Goal: Navigation & Orientation: Find specific page/section

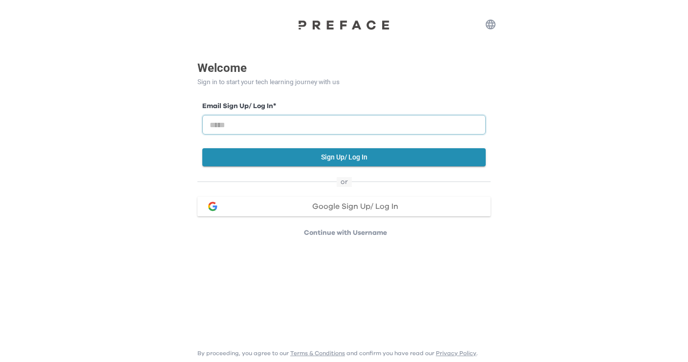
click at [311, 128] on input "email" at bounding box center [343, 125] width 283 height 20
click at [293, 204] on div "Google Sign Up/ Log In" at bounding box center [354, 206] width 255 height 8
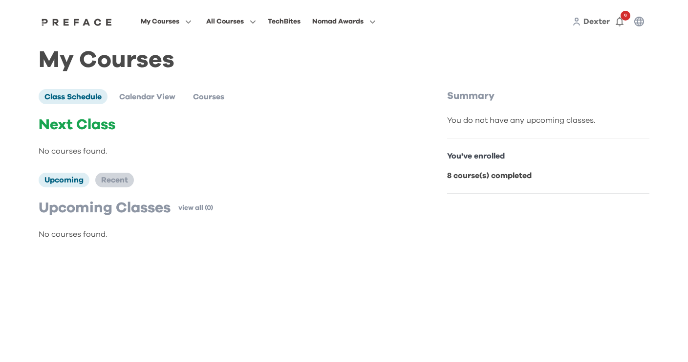
click at [117, 182] on span "Recent" at bounding box center [114, 180] width 27 height 8
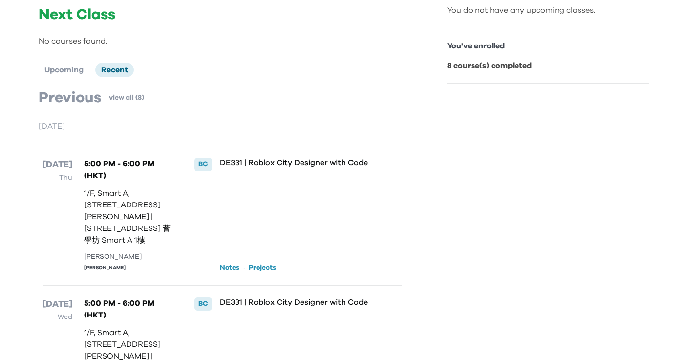
scroll to position [155, 0]
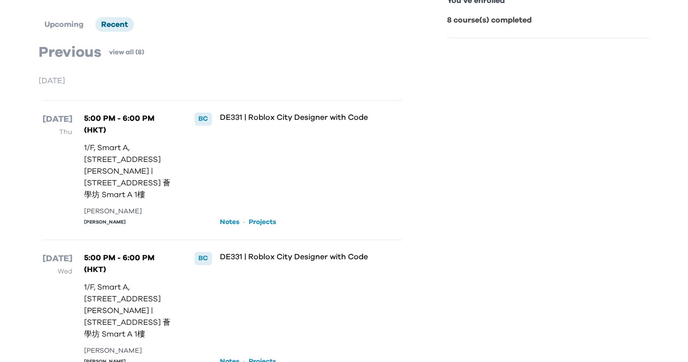
click at [263, 222] on link "Projects" at bounding box center [262, 222] width 27 height 10
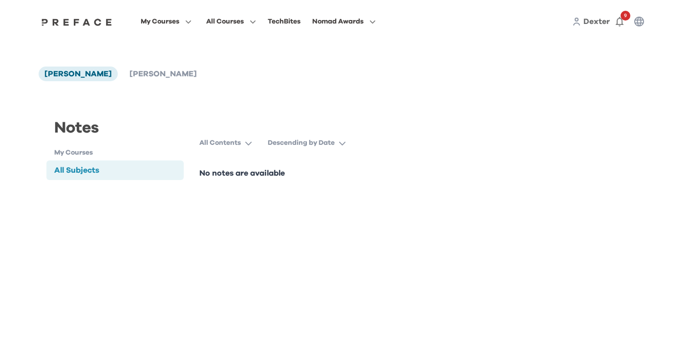
click at [294, 142] on p "Descending by Date" at bounding box center [301, 143] width 67 height 10
click at [101, 143] on div "Notes" at bounding box center [114, 131] width 137 height 31
click at [91, 149] on h1 "My Courses" at bounding box center [118, 153] width 129 height 10
click at [81, 153] on h1 "My Courses" at bounding box center [118, 153] width 129 height 10
click at [85, 163] on div "All Subjects" at bounding box center [114, 170] width 137 height 20
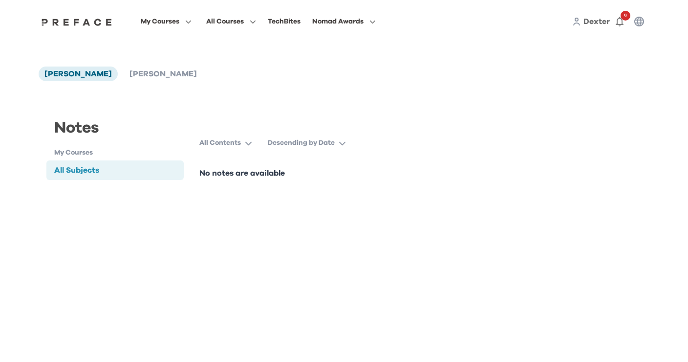
click at [85, 168] on div "All Subjects" at bounding box center [76, 170] width 45 height 12
click at [134, 69] on li "[PERSON_NAME]" at bounding box center [163, 73] width 79 height 15
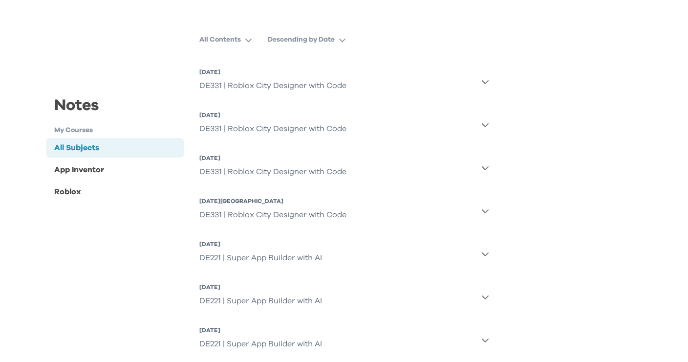
scroll to position [73, 0]
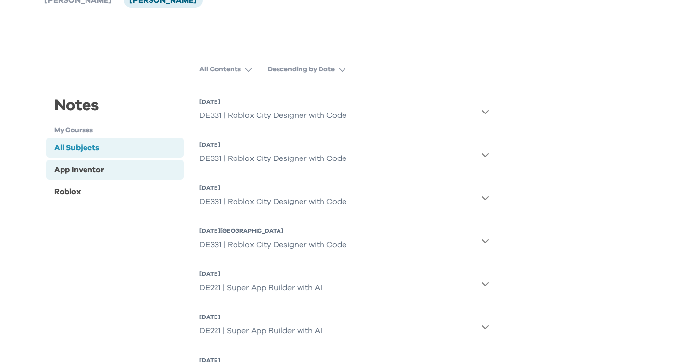
click at [101, 174] on div "App Inventor" at bounding box center [79, 170] width 50 height 12
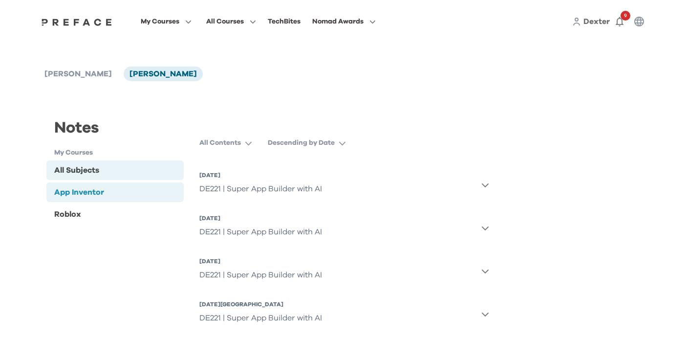
scroll to position [0, 0]
click at [120, 177] on div "All Subjects" at bounding box center [114, 170] width 137 height 20
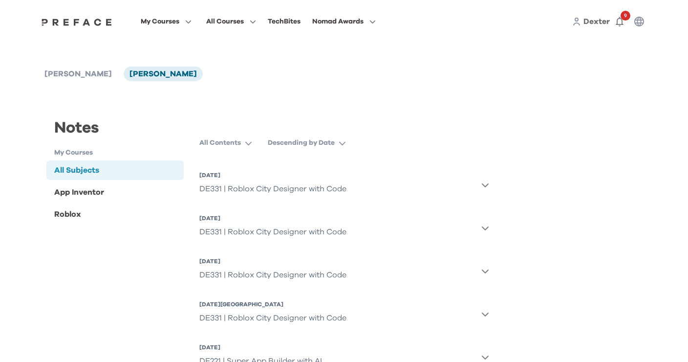
click at [337, 146] on button "Descending by Date" at bounding box center [311, 143] width 86 height 18
click at [335, 163] on button "Ascending by Date" at bounding box center [323, 168] width 102 height 18
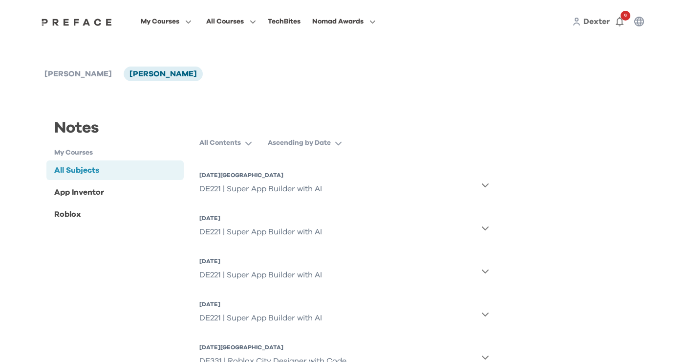
click at [332, 186] on button "[DATE] DE221 | Super App Builder with AI" at bounding box center [344, 184] width 290 height 35
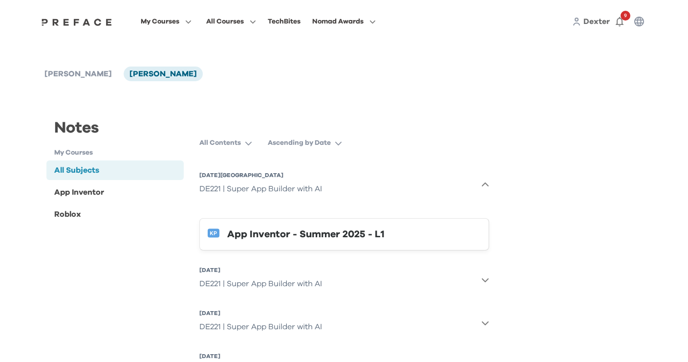
click at [316, 185] on div "DE221 | Super App Builder with AI" at bounding box center [260, 189] width 123 height 20
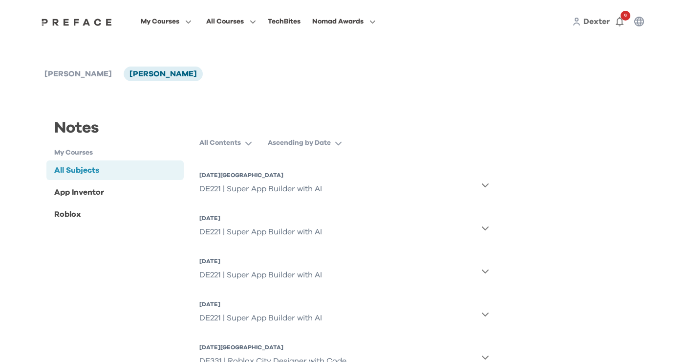
click at [316, 139] on p "Ascending by Date" at bounding box center [299, 143] width 63 height 10
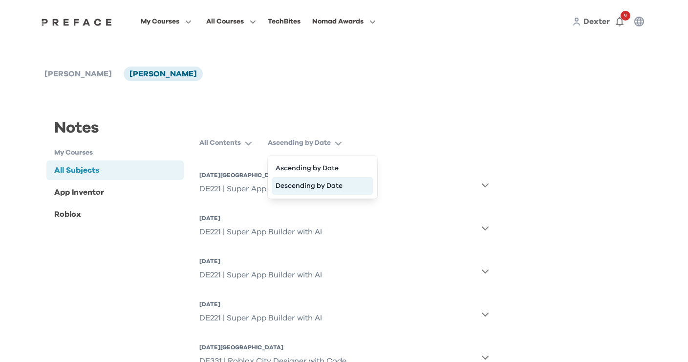
click at [323, 191] on button "Descending by Date" at bounding box center [323, 186] width 102 height 18
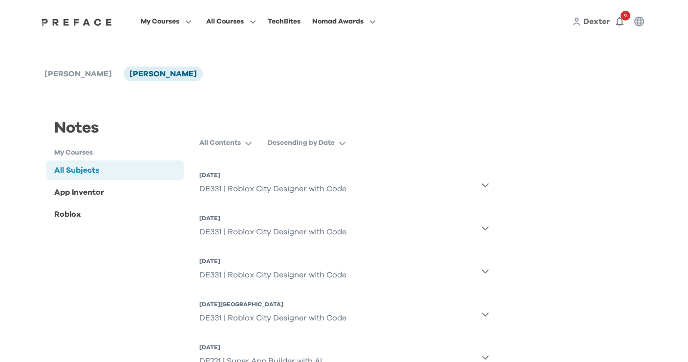
click at [327, 191] on div "DE331 | Roblox City Designer with Code" at bounding box center [272, 189] width 147 height 20
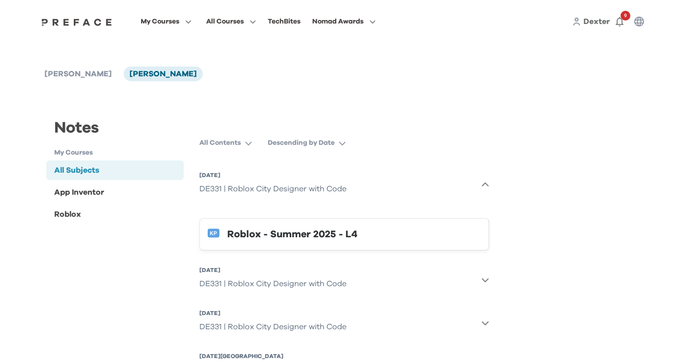
click at [297, 243] on button "Roblox - Summer 2025 - L4" at bounding box center [344, 234] width 290 height 32
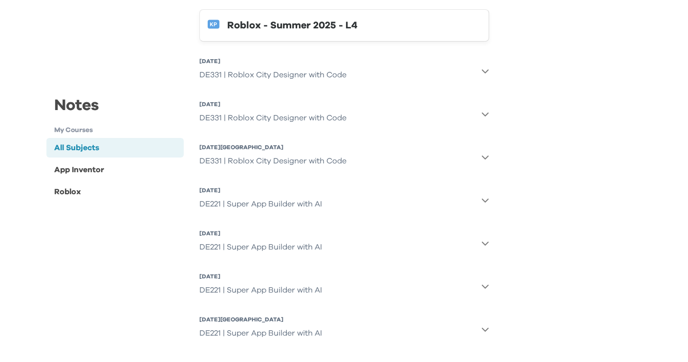
scroll to position [209, 0]
click at [365, 80] on button "[DATE] DE331 | Roblox City Designer with Code" at bounding box center [344, 70] width 290 height 35
